Goal: Transaction & Acquisition: Purchase product/service

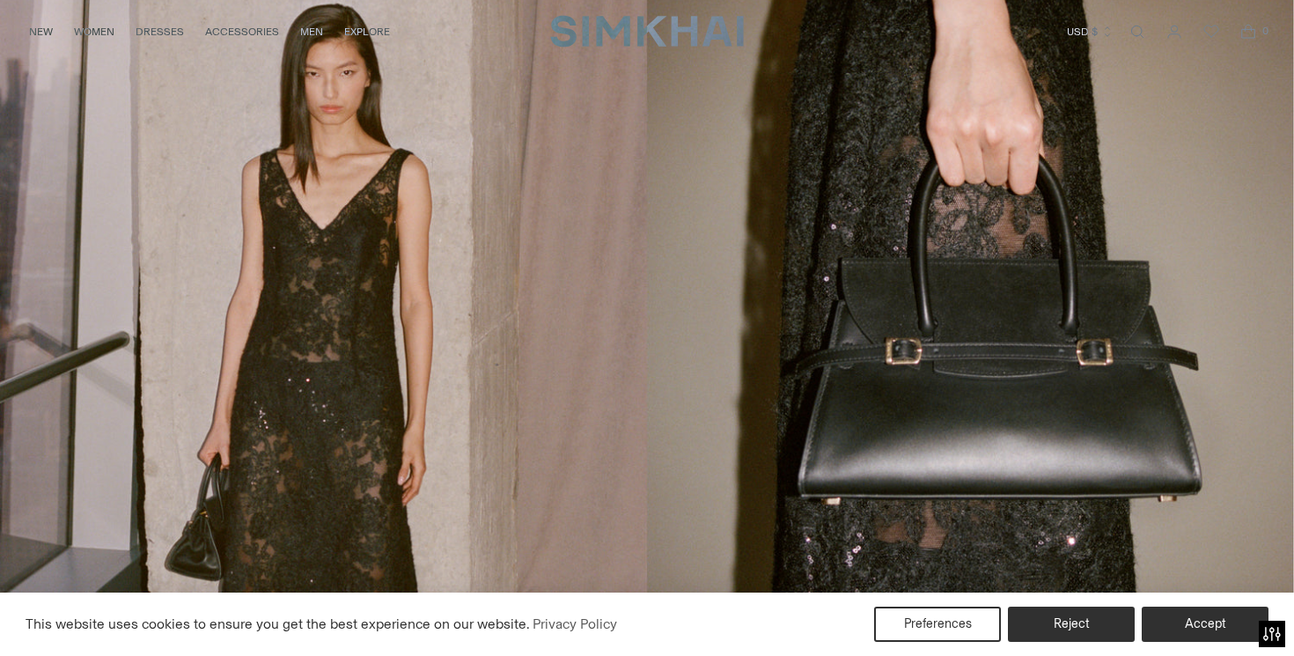
scroll to position [24, 0]
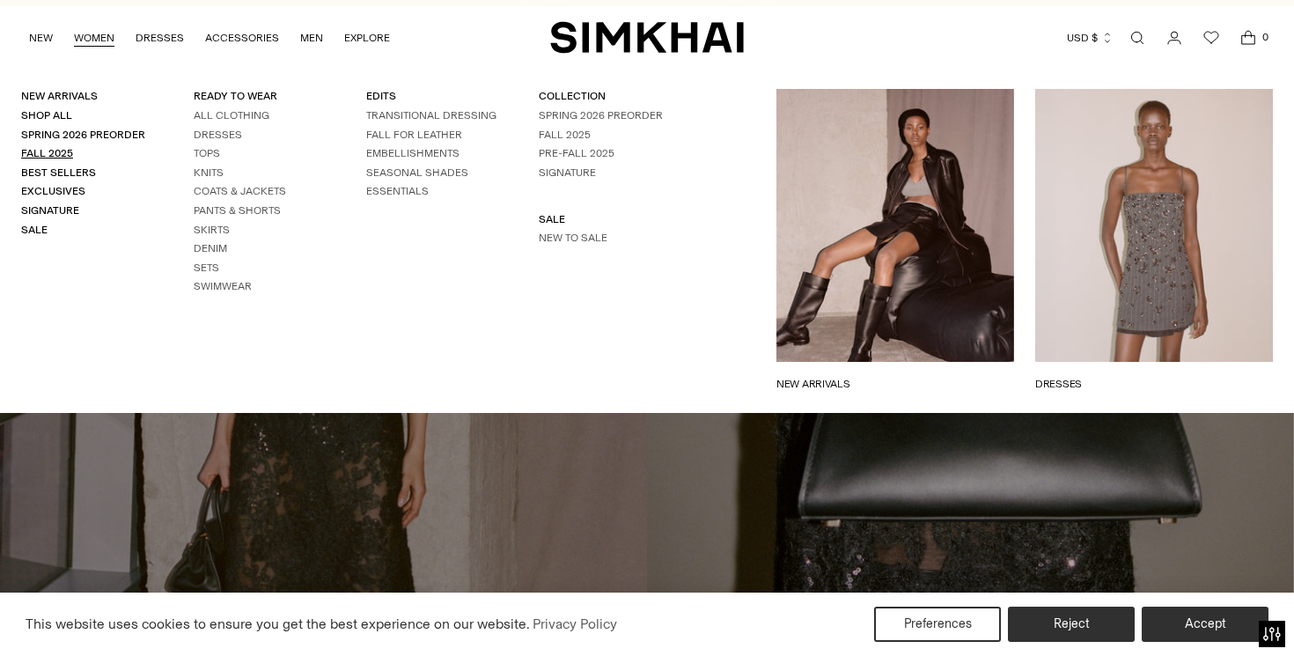
click at [53, 151] on link "Fall 2025" at bounding box center [47, 153] width 52 height 12
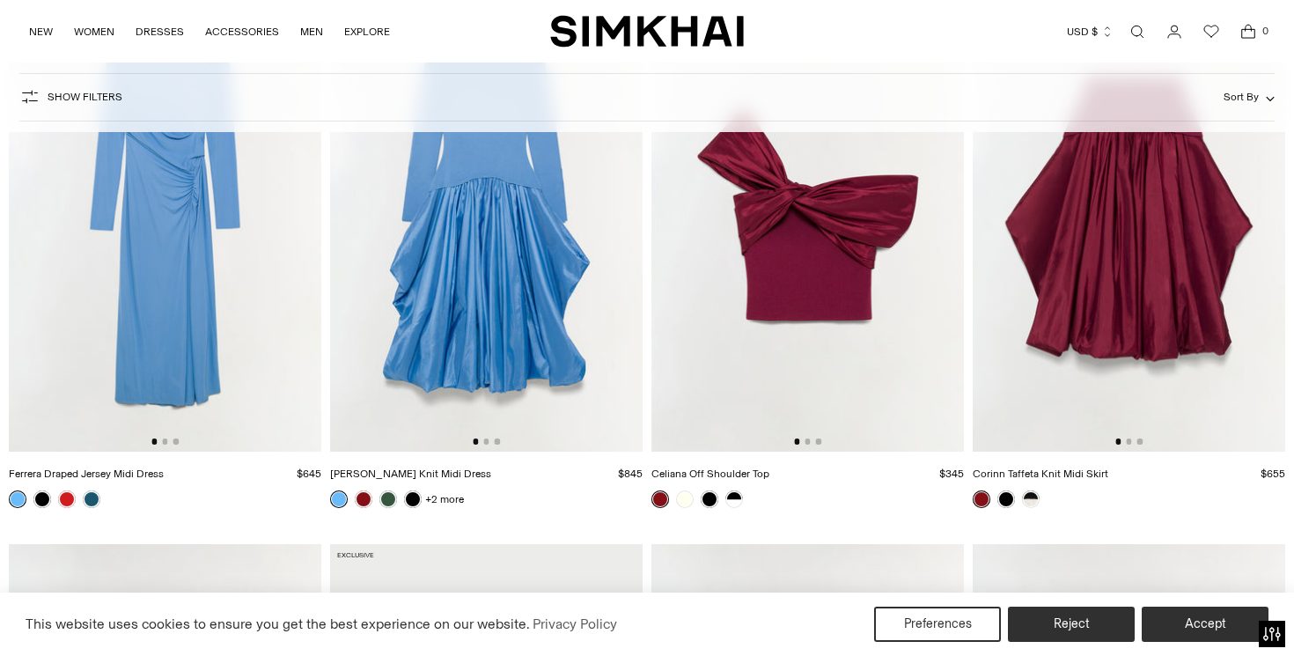
scroll to position [14276, 0]
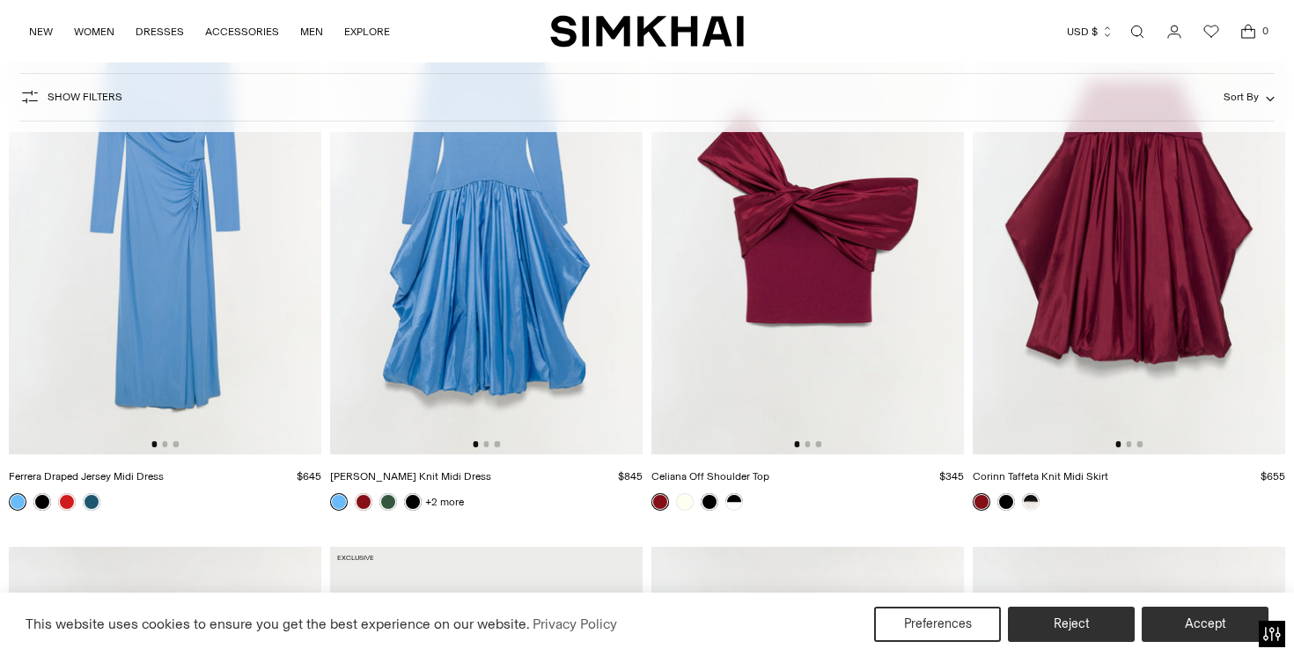
click at [884, 270] on img at bounding box center [808, 219] width 313 height 469
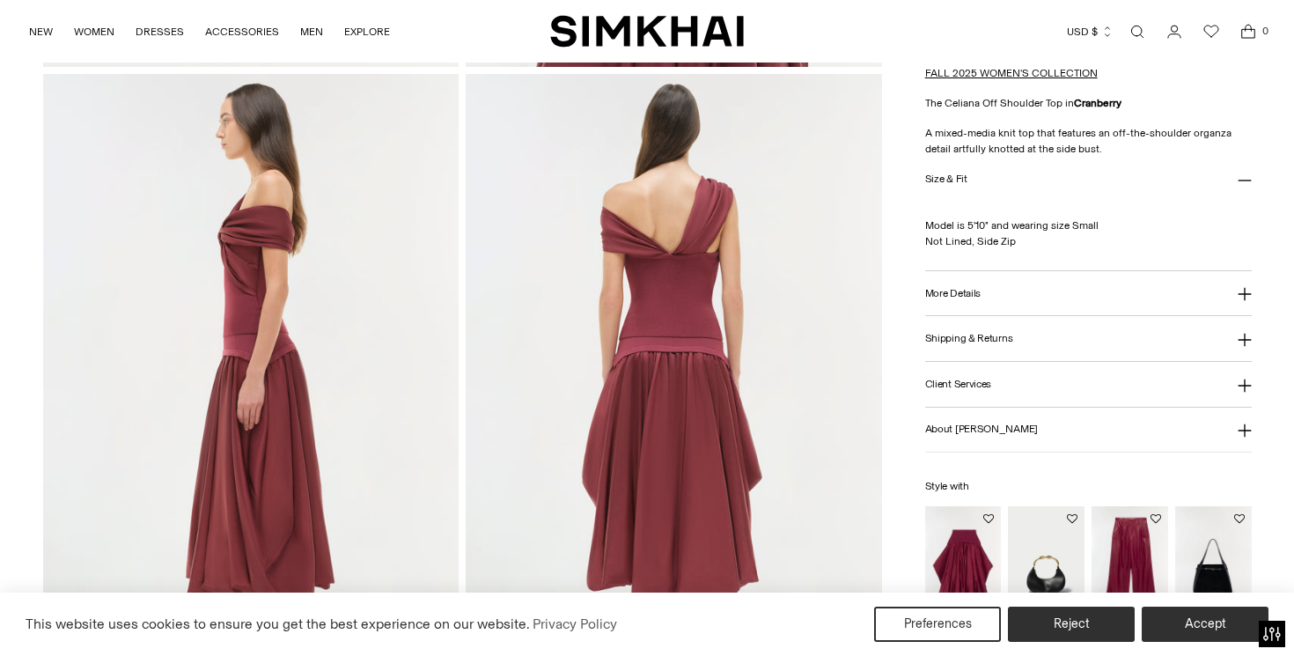
scroll to position [753, 0]
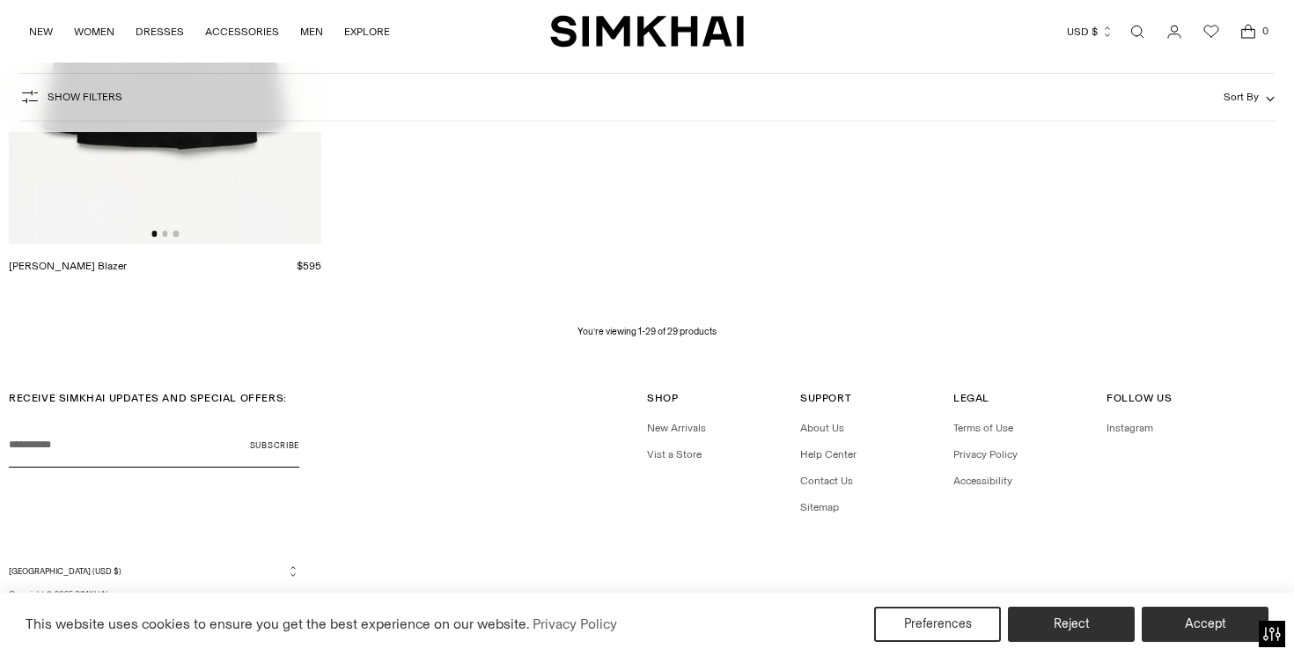
scroll to position [4382, 0]
